Goal: Task Accomplishment & Management: Use online tool/utility

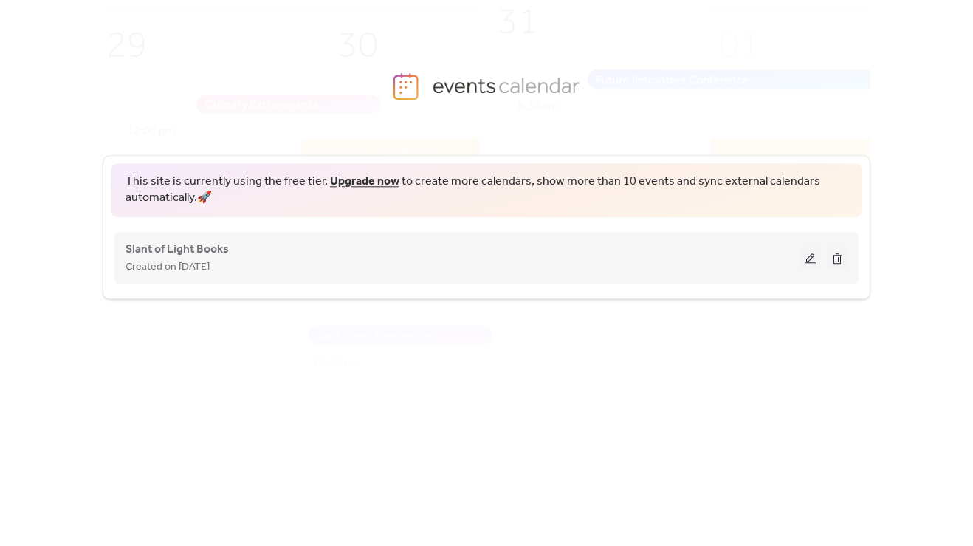
click at [807, 257] on button at bounding box center [811, 258] width 21 height 22
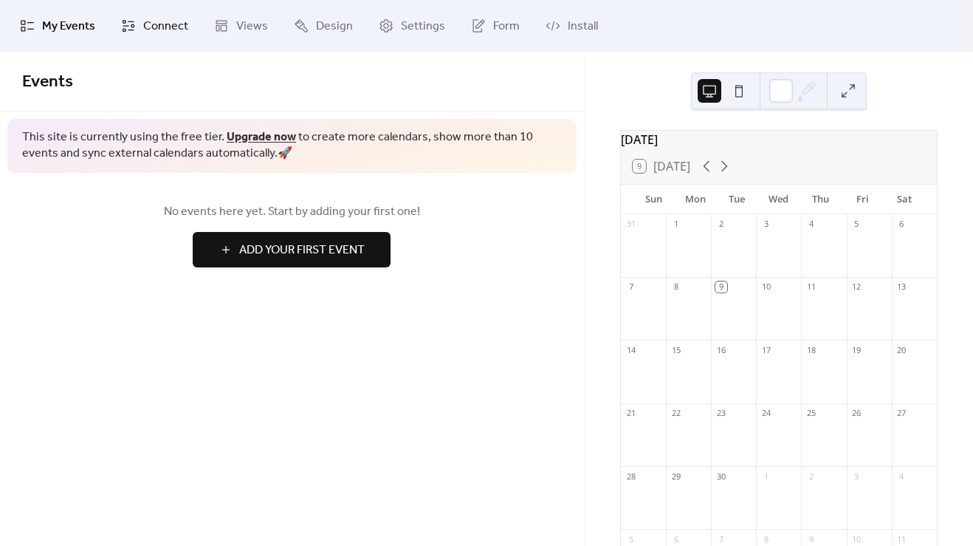
click at [160, 23] on span "Connect" at bounding box center [165, 27] width 45 height 18
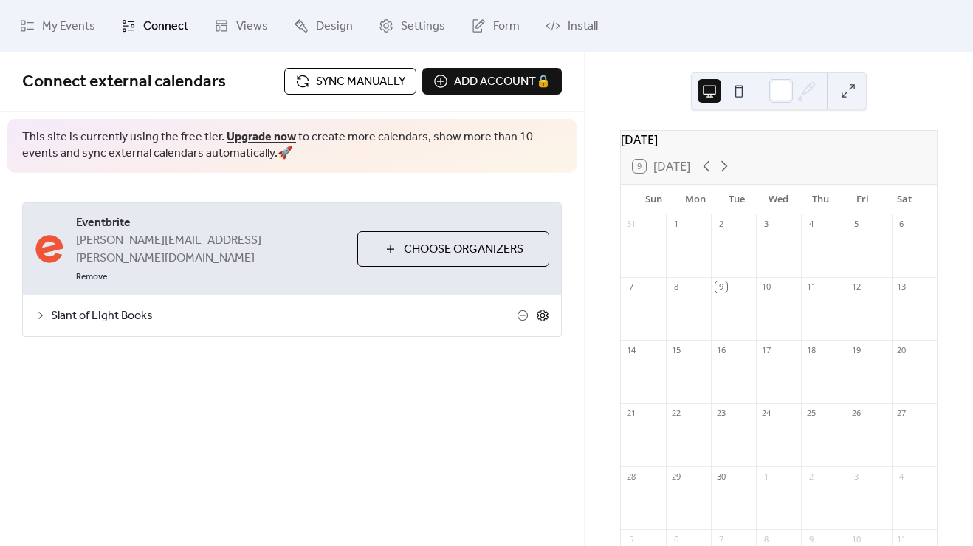
click at [540, 309] on icon at bounding box center [542, 315] width 13 height 13
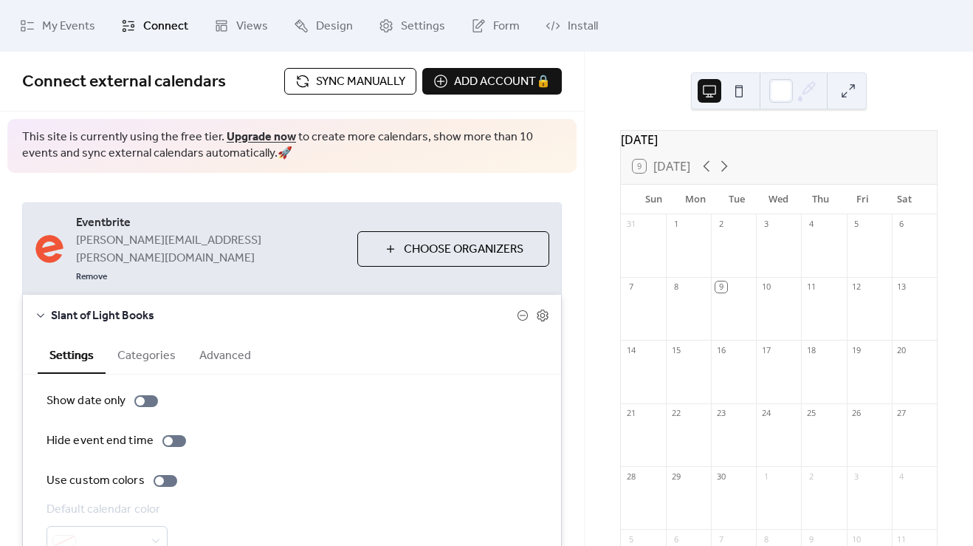
click at [86, 307] on span "Slant of Light Books" at bounding box center [284, 316] width 466 height 18
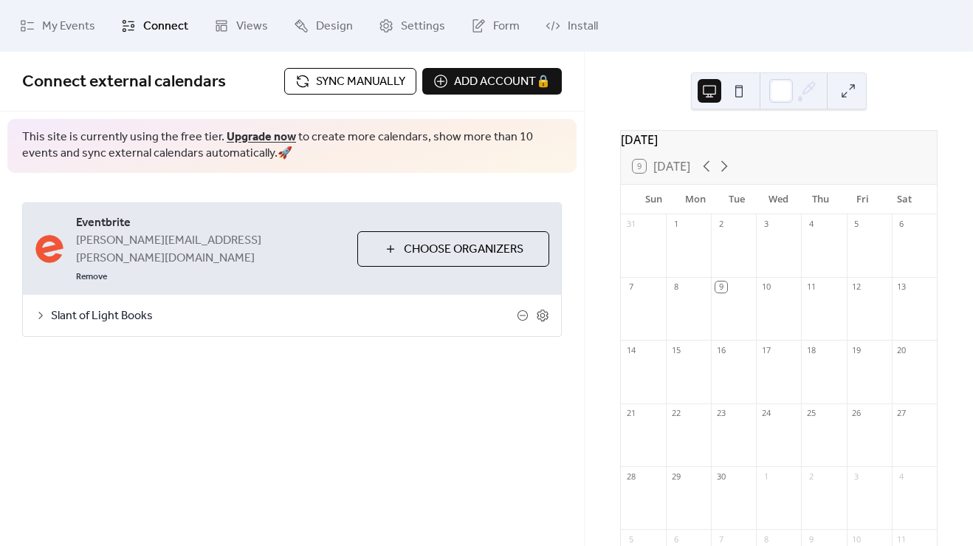
click at [360, 81] on span "Sync manually" at bounding box center [360, 82] width 89 height 18
